Goal: Transaction & Acquisition: Register for event/course

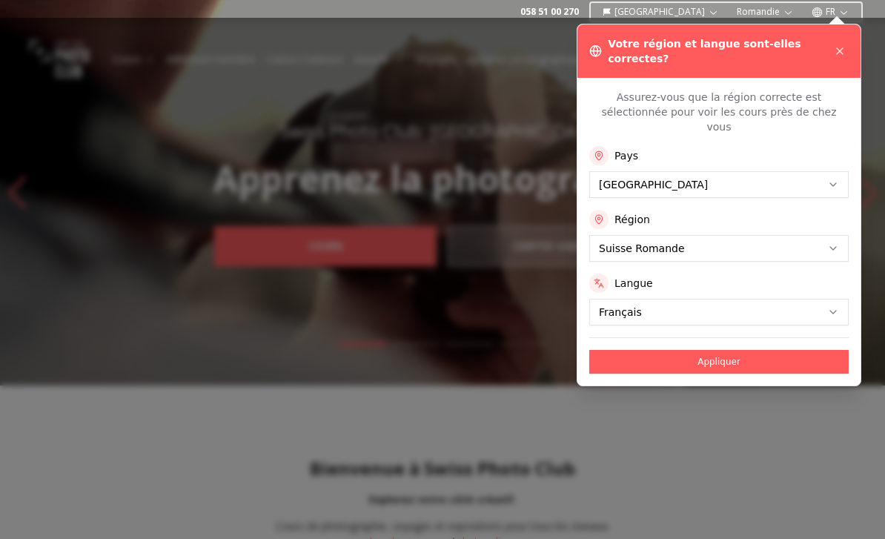
click at [846, 31] on div "Votre région et langue sont-elles correctes?" at bounding box center [718, 50] width 283 height 53
click at [841, 47] on icon at bounding box center [839, 51] width 12 height 12
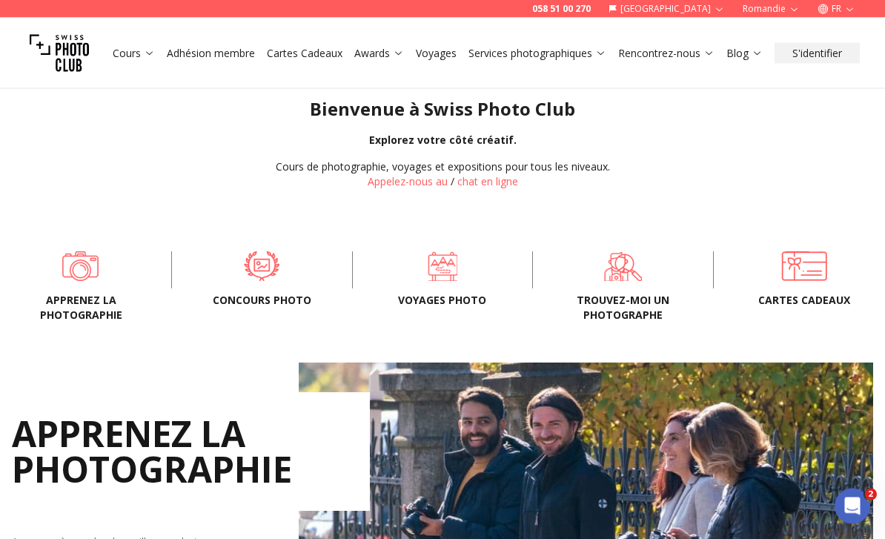
scroll to position [470, 0]
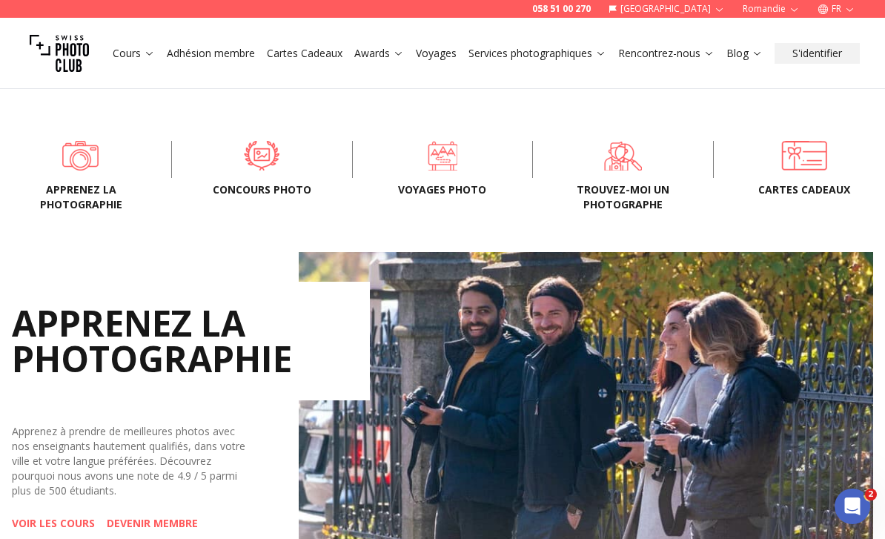
click at [124, 58] on link "Cours" at bounding box center [134, 53] width 42 height 15
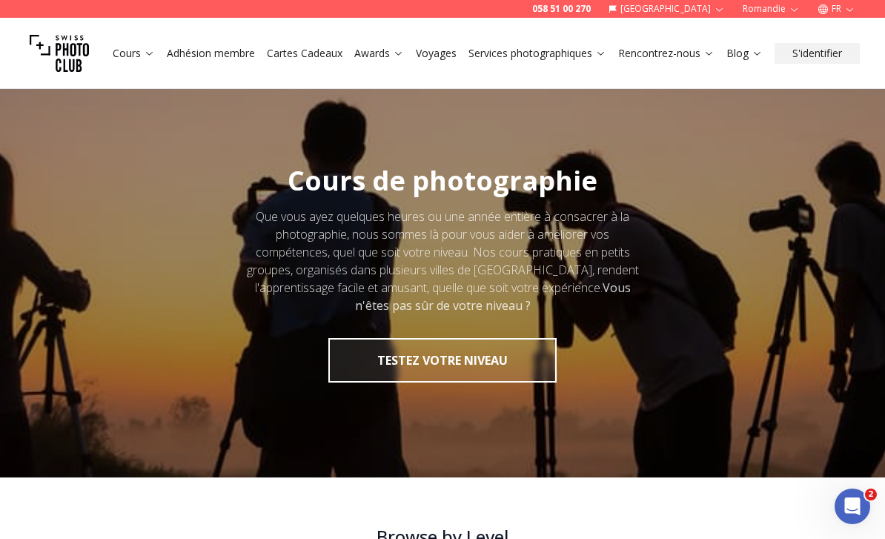
click at [338, 402] on div at bounding box center [442, 274] width 885 height 406
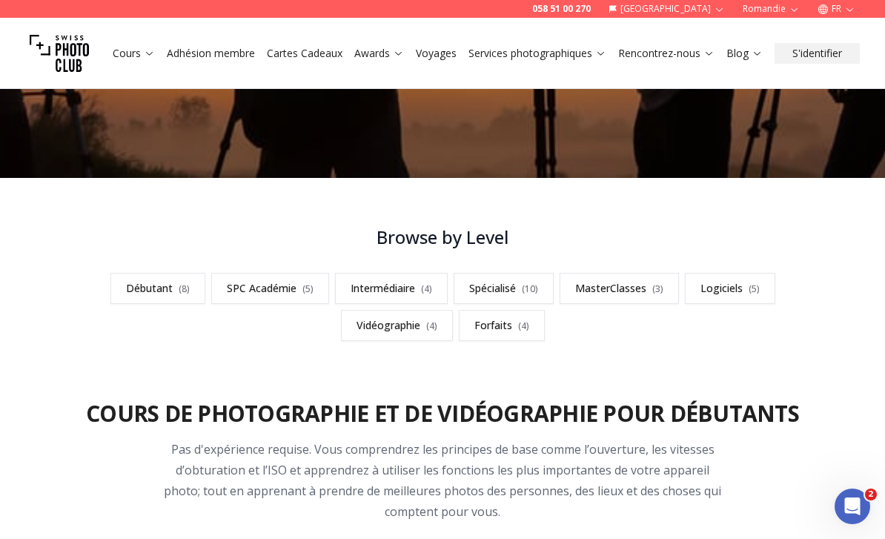
scroll to position [336, 0]
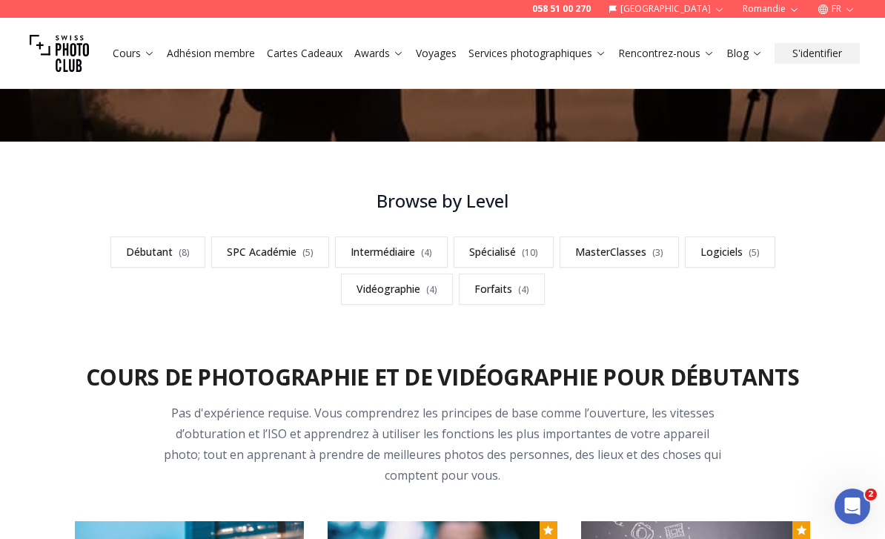
click at [740, 243] on link "Logiciels ( 5 )" at bounding box center [730, 251] width 90 height 31
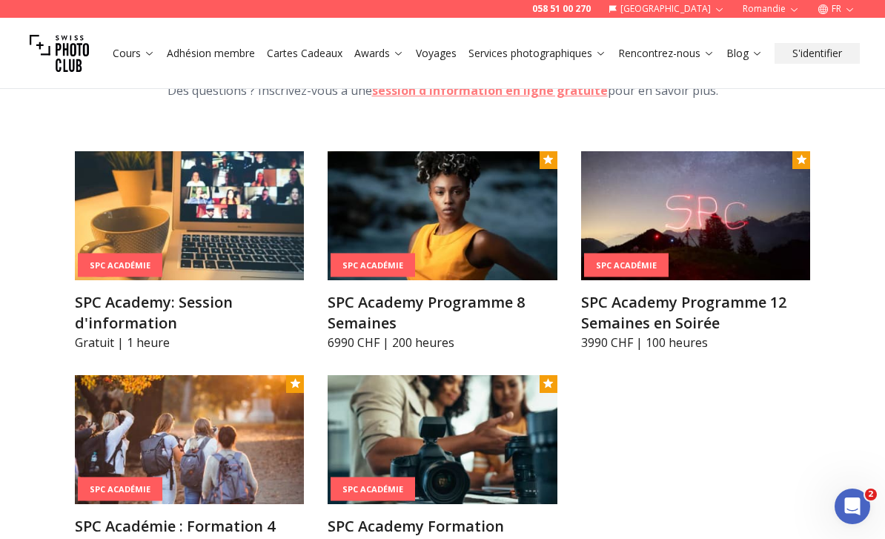
scroll to position [4131, 0]
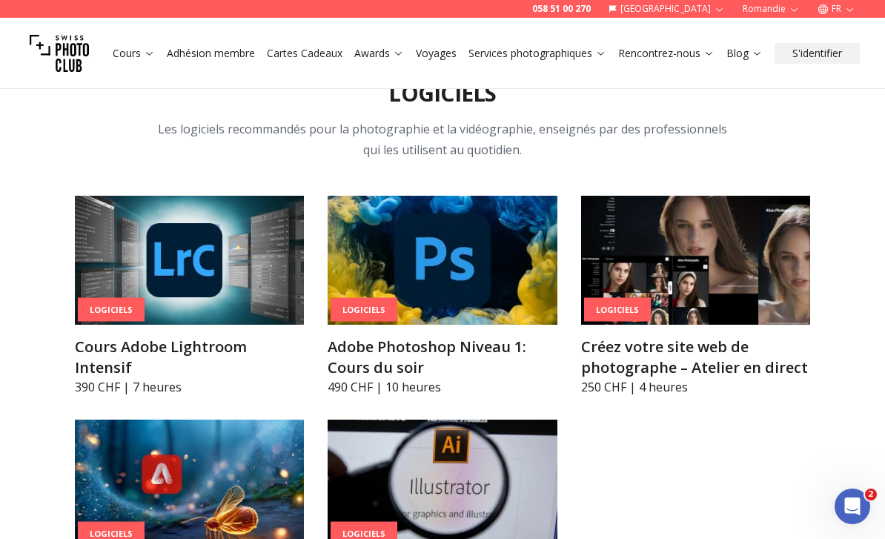
click at [173, 279] on img at bounding box center [189, 260] width 229 height 129
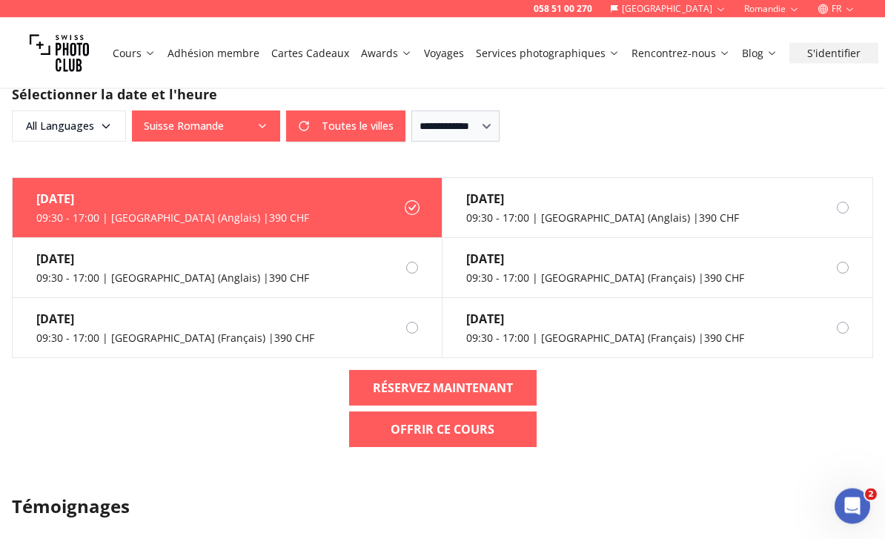
scroll to position [1588, 0]
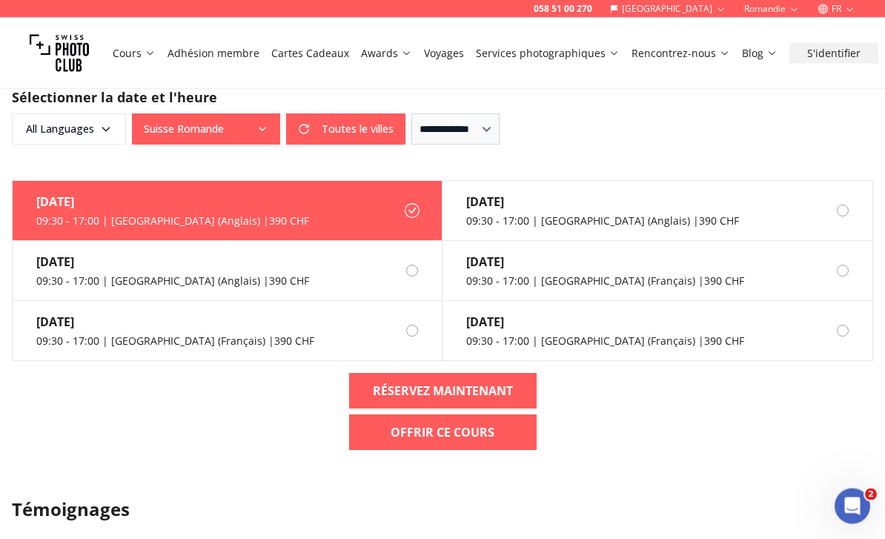
click at [147, 323] on div "[DATE]" at bounding box center [175, 322] width 278 height 18
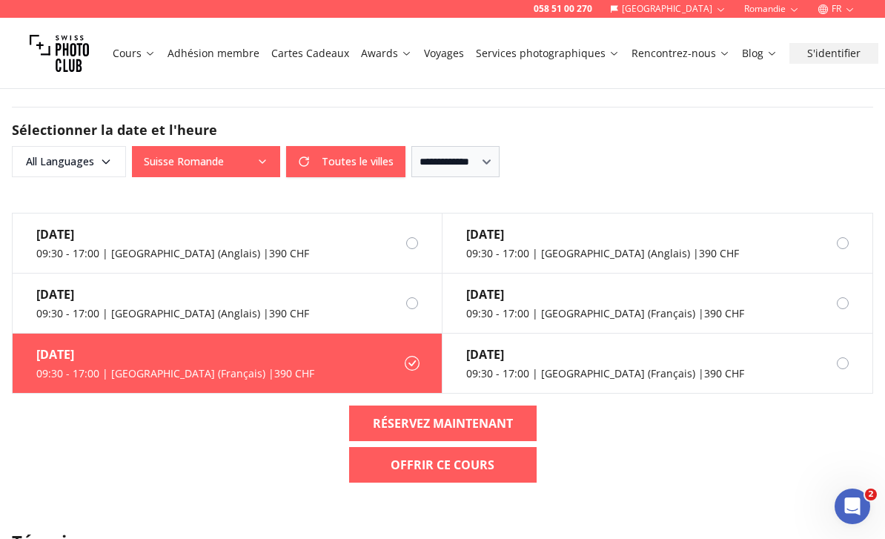
scroll to position [1551, 0]
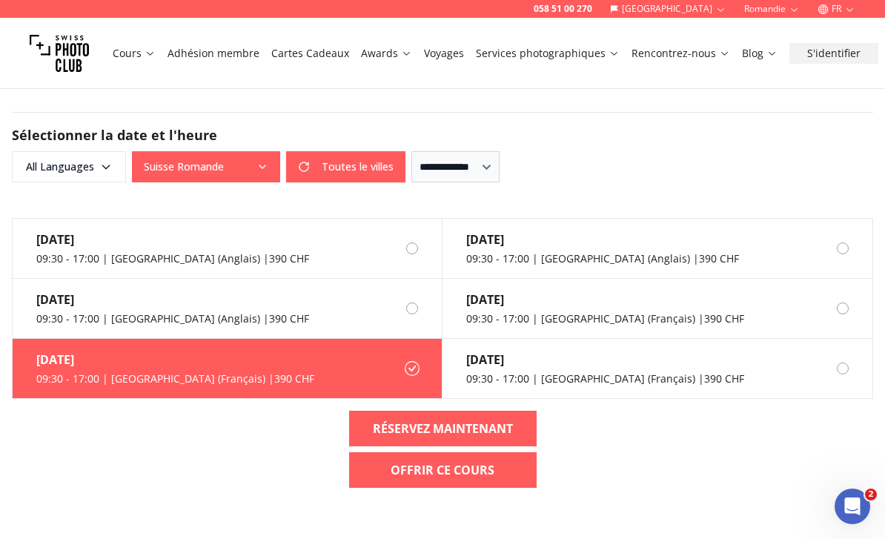
click at [396, 428] on b "RÉSERVEZ MAINTENANT" at bounding box center [443, 428] width 140 height 18
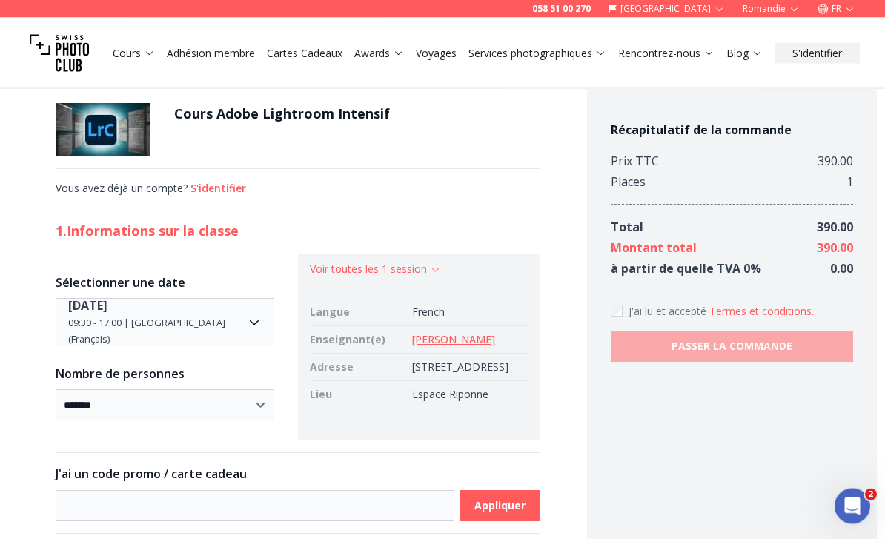
scroll to position [7, 0]
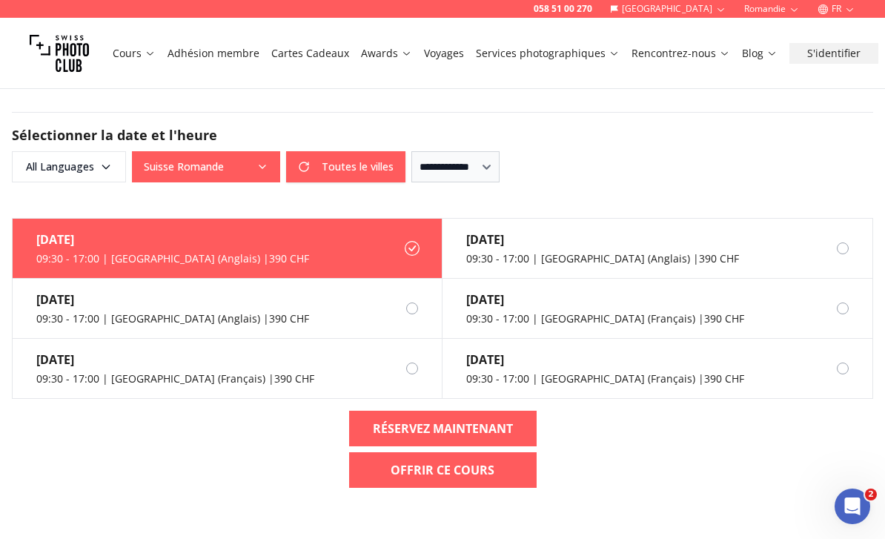
scroll to position [1550, 0]
click at [475, 158] on select "**********" at bounding box center [455, 167] width 88 height 31
select select "**"
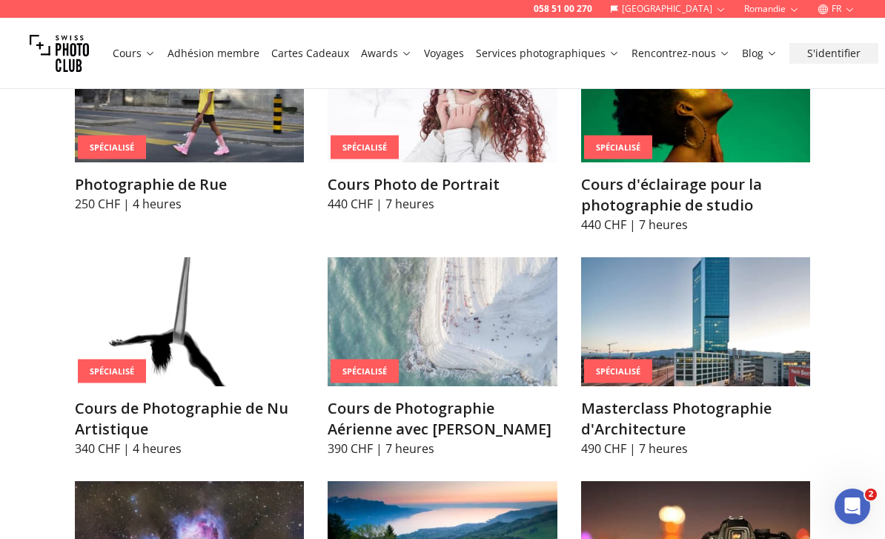
scroll to position [4083, 0]
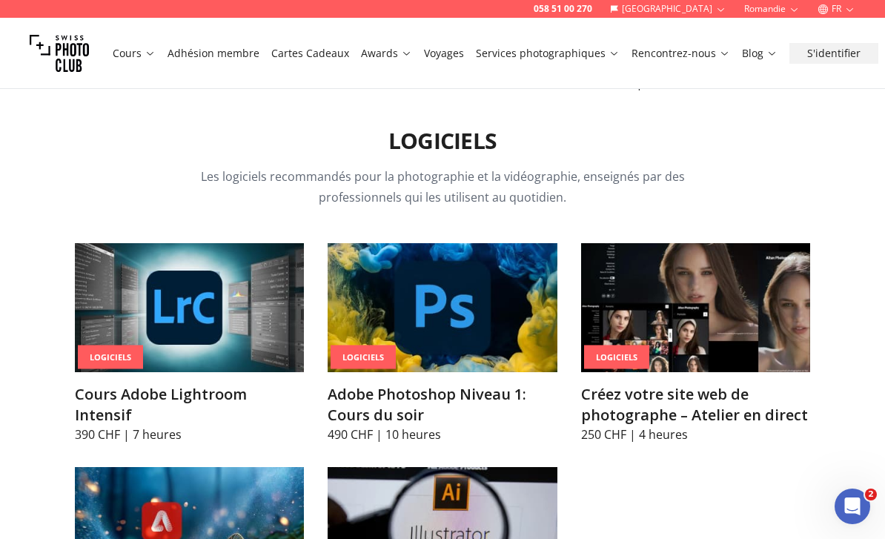
click at [143, 295] on img at bounding box center [189, 307] width 229 height 129
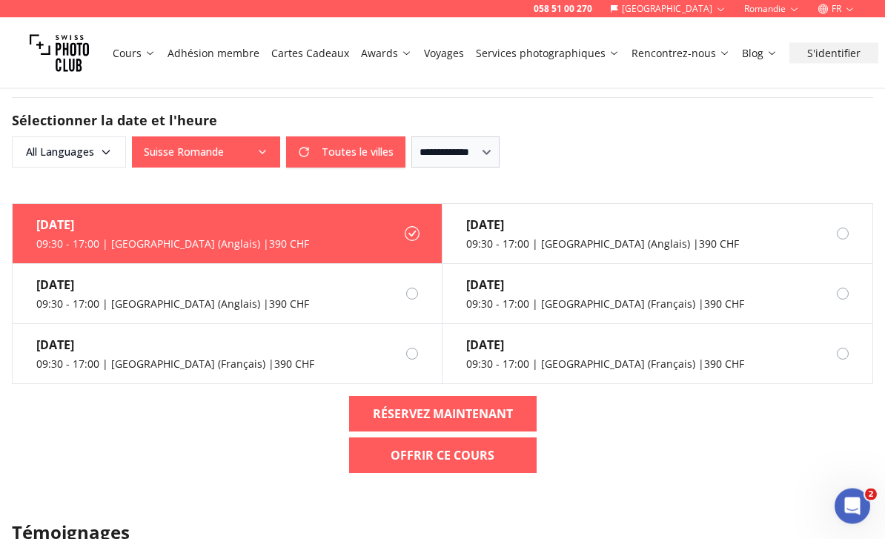
scroll to position [1565, 0]
